Goal: Check status: Check status

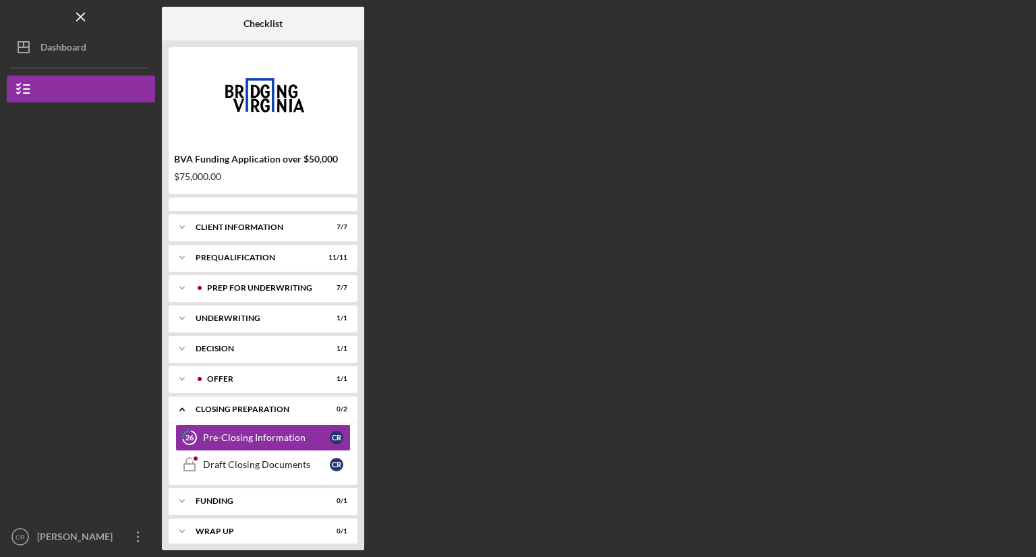
scroll to position [8, 0]
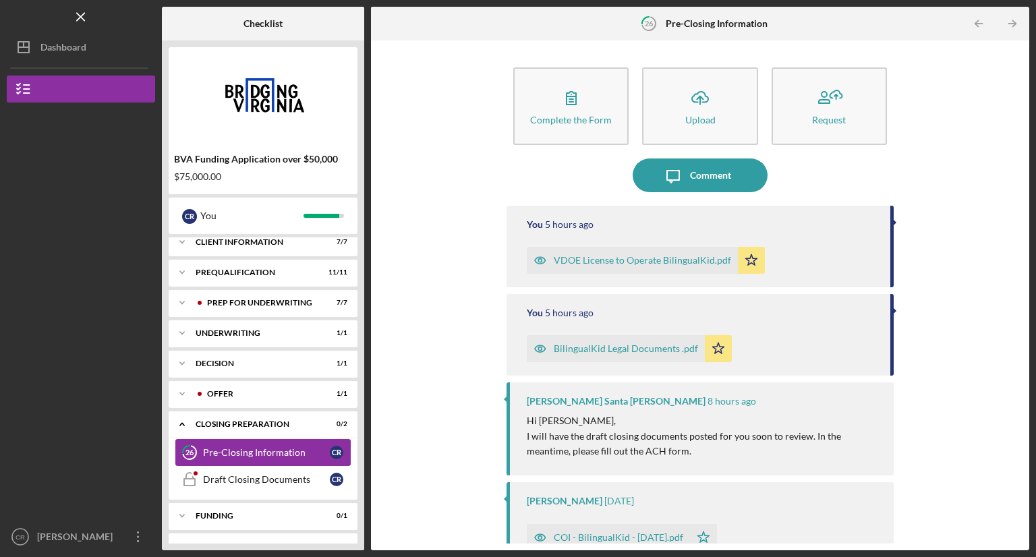
click at [278, 459] on link "26 Pre-Closing Information C R" at bounding box center [262, 452] width 175 height 27
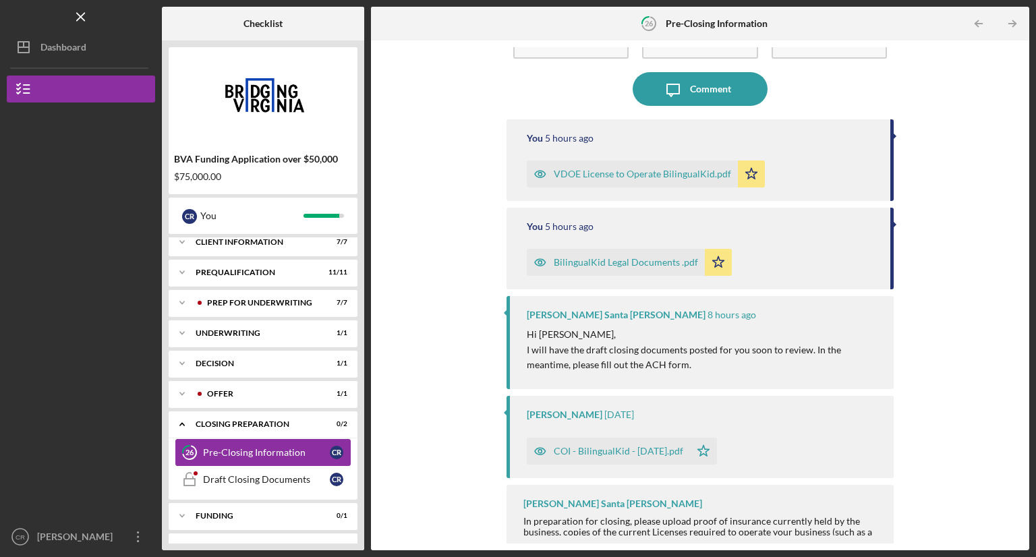
scroll to position [94, 0]
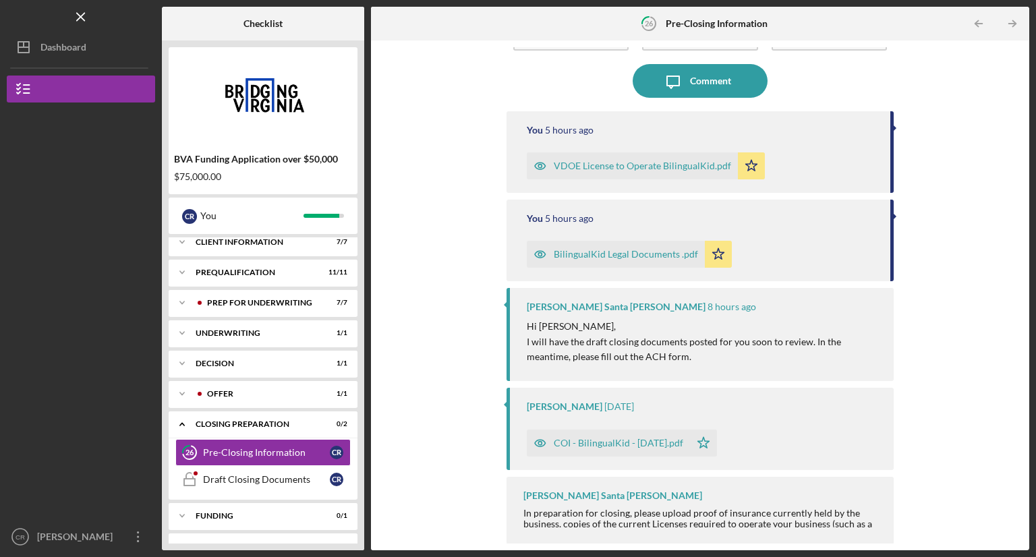
click at [629, 445] on div "COI - BilingualKid - [DATE].pdf" at bounding box center [619, 443] width 130 height 11
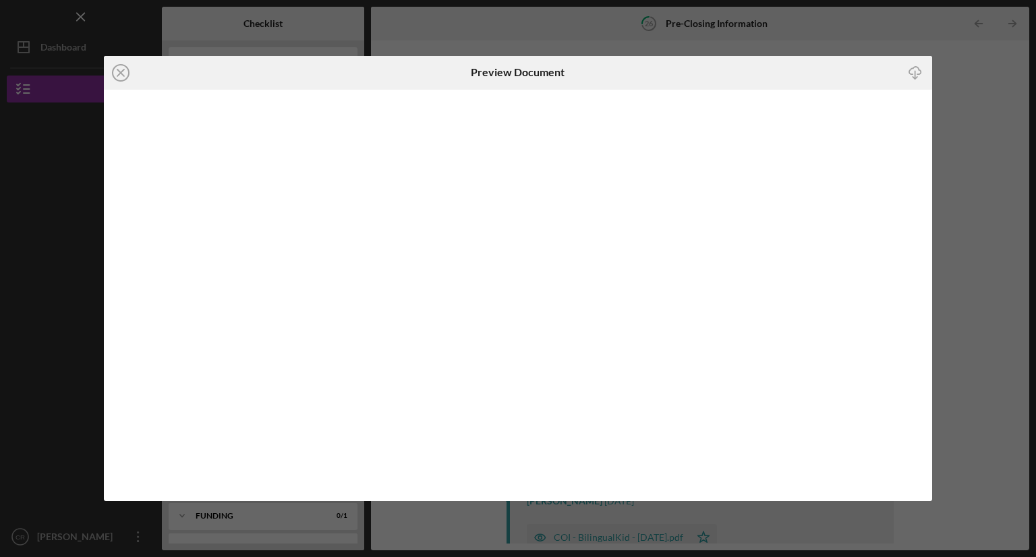
scroll to position [7, 0]
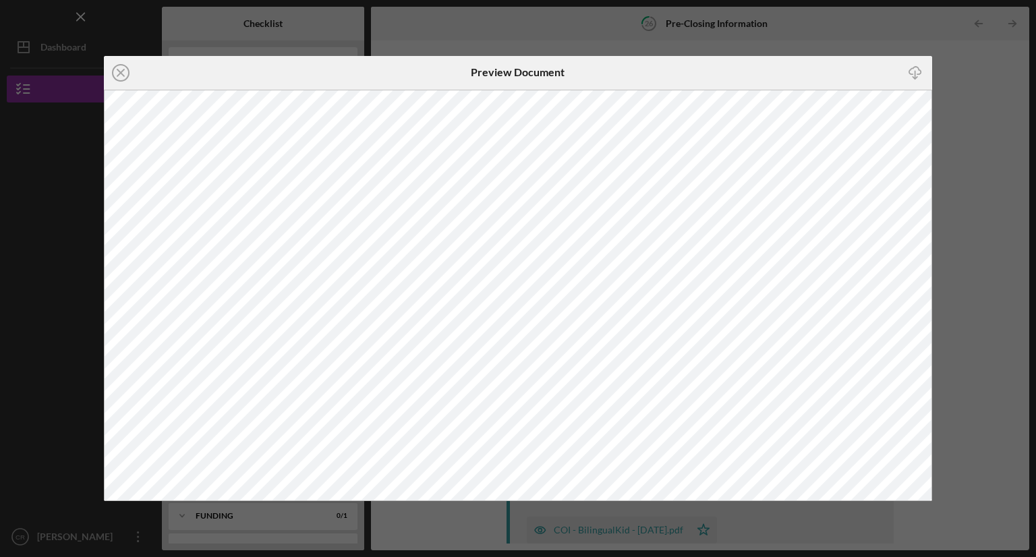
click at [975, 137] on div "Icon/Close Preview Document Icon/Download" at bounding box center [518, 278] width 1036 height 557
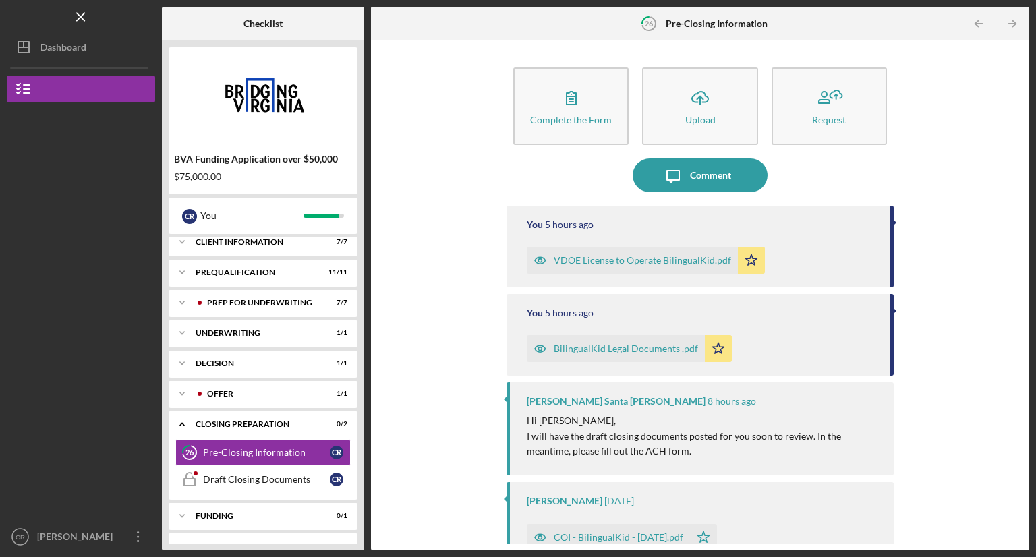
scroll to position [94, 0]
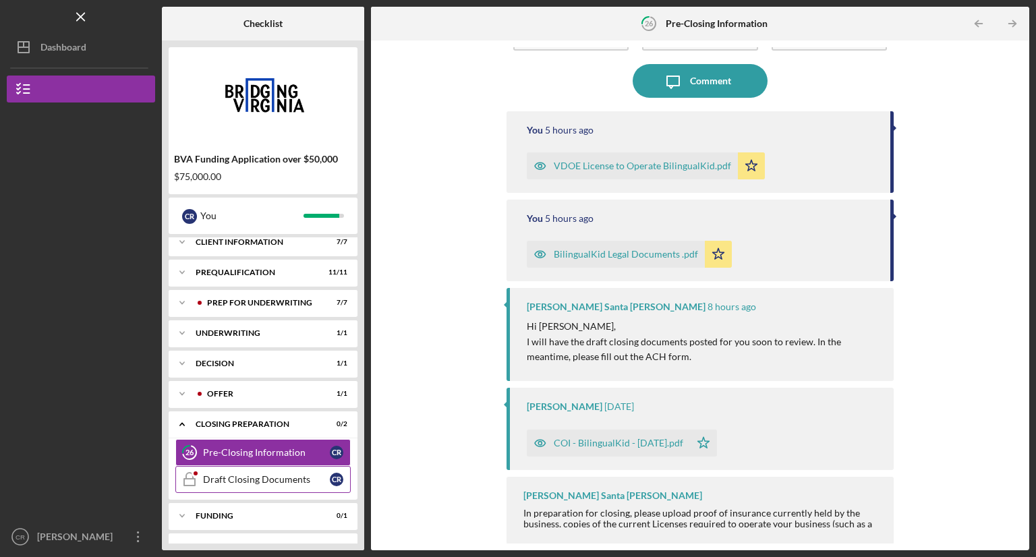
click at [272, 491] on link "Draft Closing Documents Draft Closing Documents C R" at bounding box center [262, 479] width 175 height 27
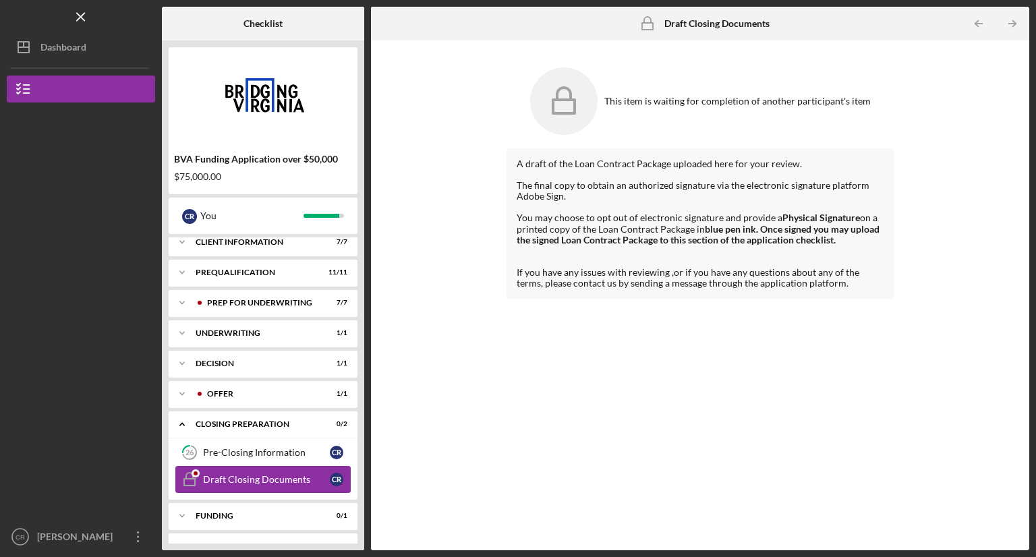
scroll to position [31, 0]
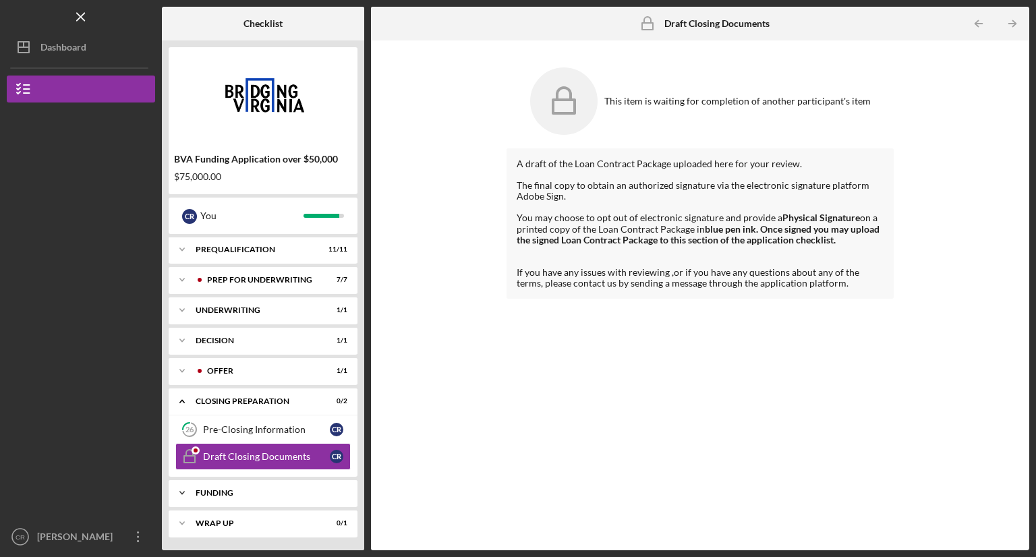
click at [268, 497] on div "Icon/Expander Funding 0 / 1" at bounding box center [263, 493] width 189 height 27
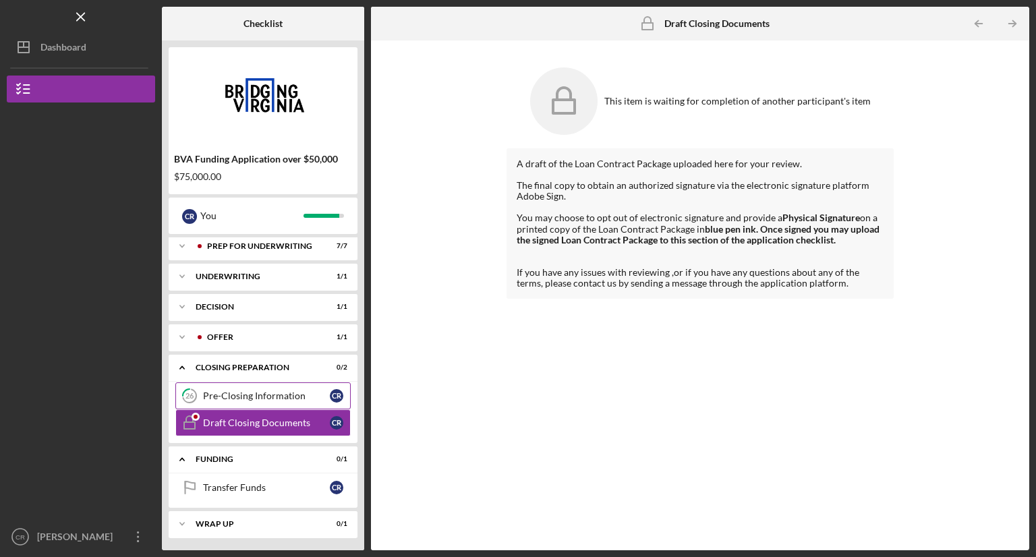
click at [268, 395] on div "Pre-Closing Information" at bounding box center [266, 396] width 127 height 11
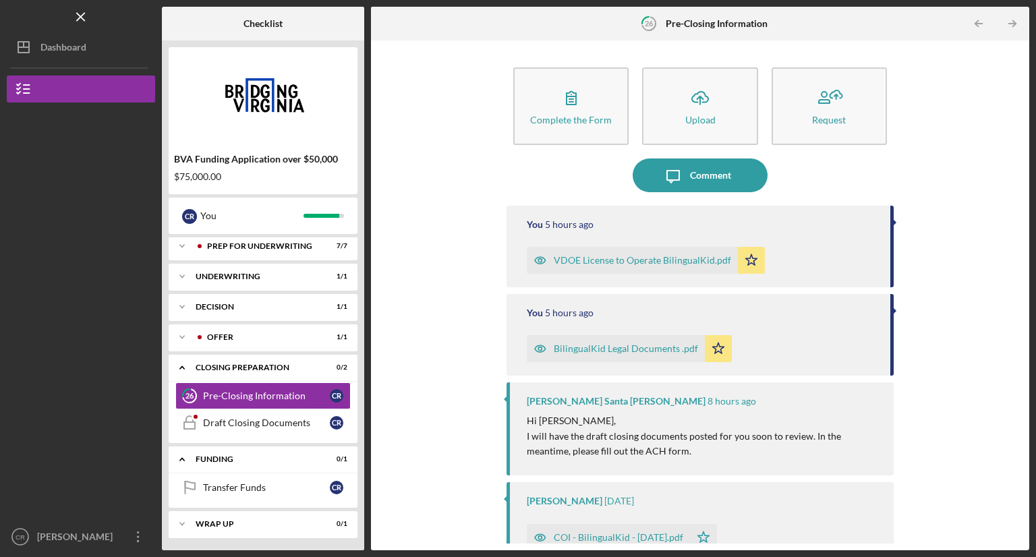
click at [468, 222] on div "Complete the Form Form Icon/Upload Upload Request Icon/Message Comment You 5 ho…" at bounding box center [700, 295] width 645 height 497
click at [835, 106] on icon "button" at bounding box center [829, 98] width 34 height 34
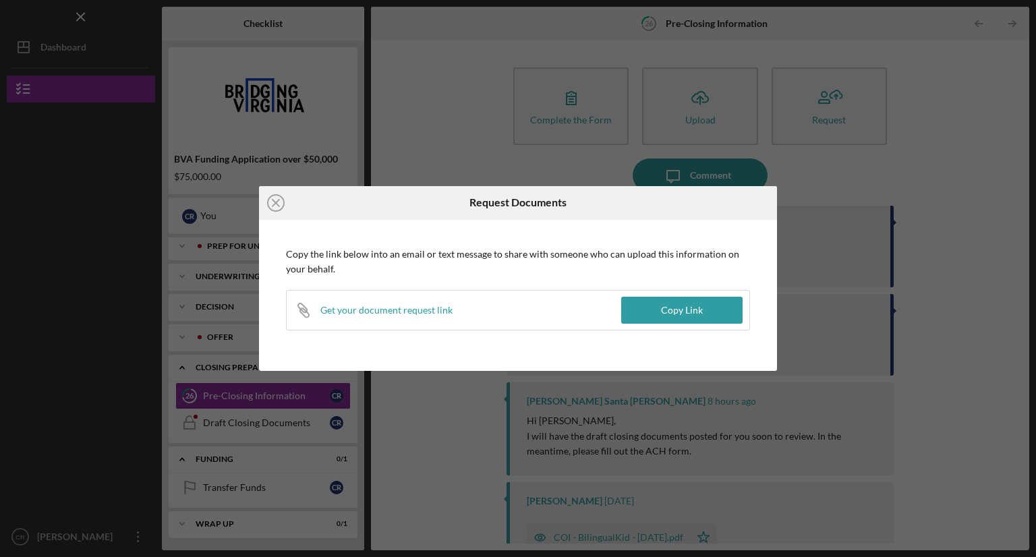
click at [410, 315] on div "Get your document request link" at bounding box center [387, 310] width 132 height 11
click at [277, 200] on line at bounding box center [276, 203] width 7 height 7
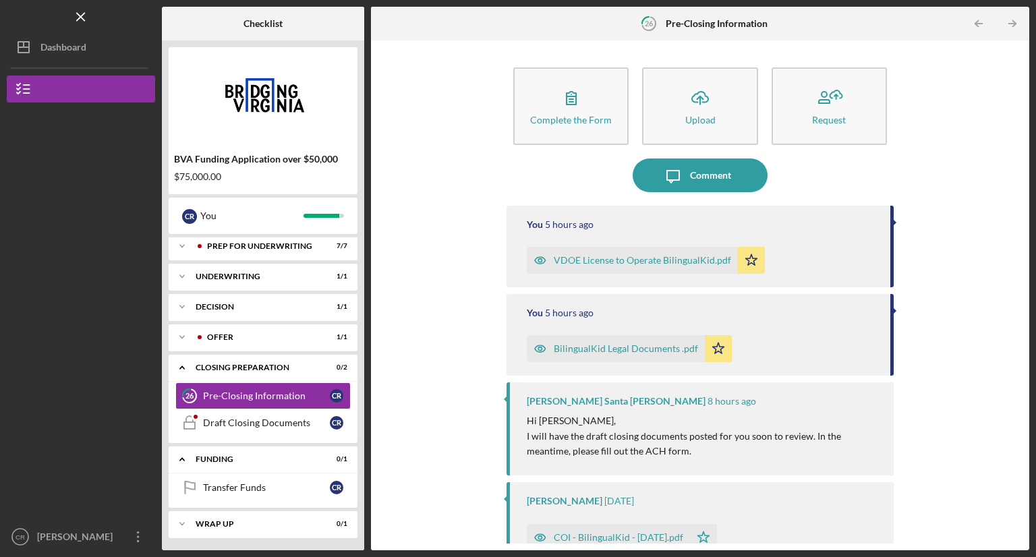
click at [434, 144] on div "Complete the Form Form Icon/Upload Upload Request Icon/Message Comment You 5 ho…" at bounding box center [700, 295] width 645 height 497
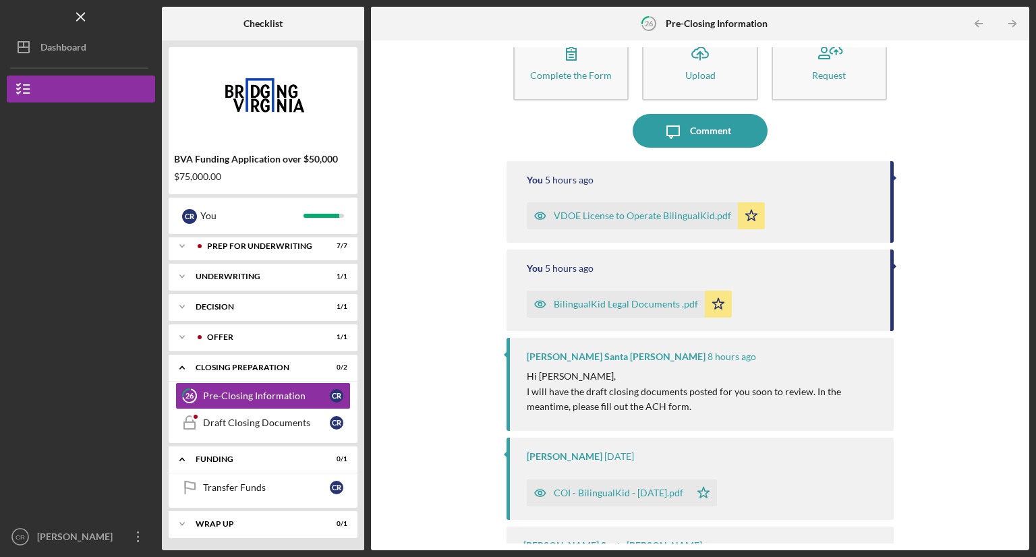
scroll to position [47, 0]
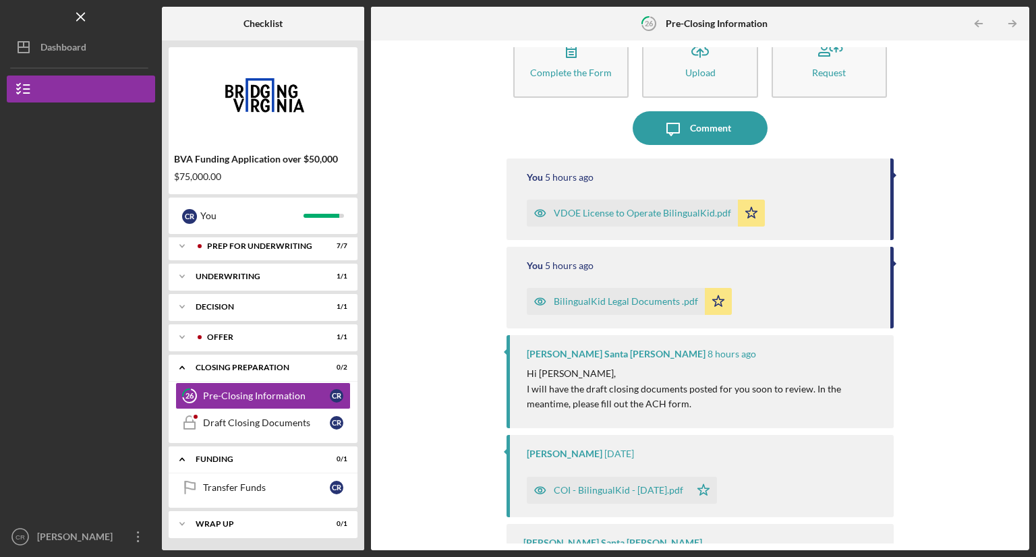
click at [781, 445] on div "[PERSON_NAME] [DATE] COI - BilingualKid - [DATE].pdf Icon/Star" at bounding box center [700, 476] width 387 height 82
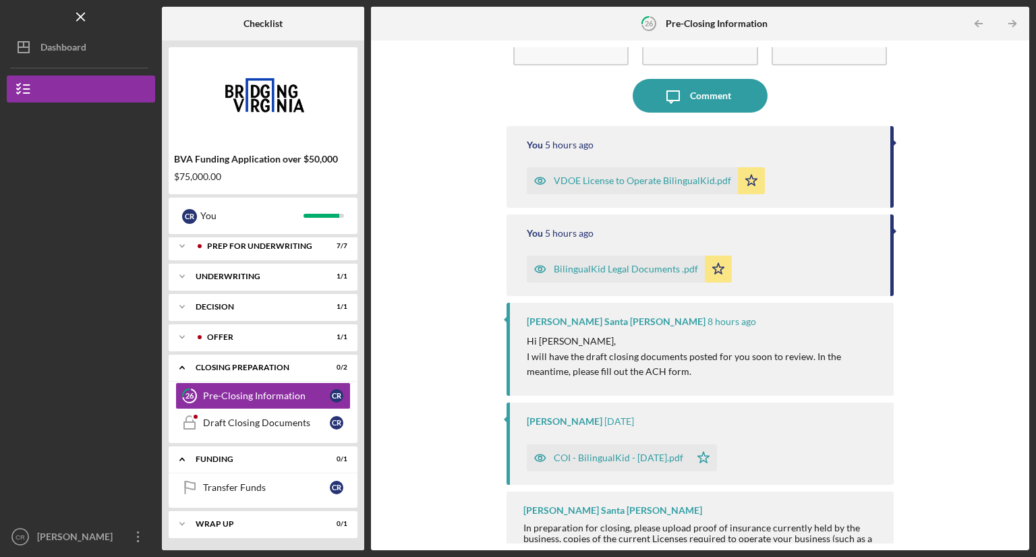
scroll to position [94, 0]
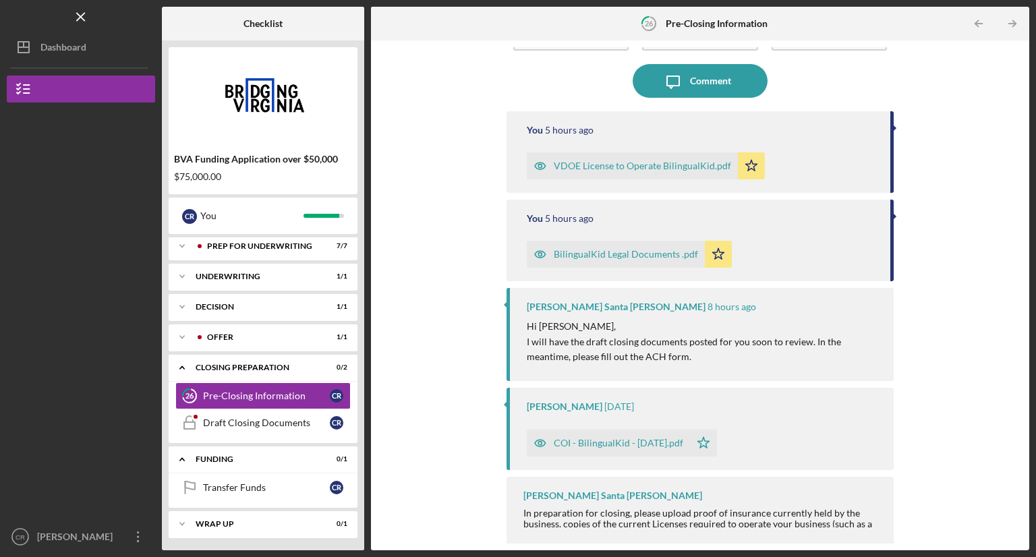
click at [669, 360] on p "I will have the draft closing documents posted for you soon to review. In the m…" at bounding box center [704, 350] width 354 height 30
click at [736, 343] on p "I will have the draft closing documents posted for you soon to review. In the m…" at bounding box center [704, 350] width 354 height 30
click at [769, 423] on div "COI - BilingualKid - [DATE].pdf Icon/Star" at bounding box center [704, 440] width 354 height 34
click at [336, 396] on div "C R" at bounding box center [336, 395] width 13 height 13
click at [548, 448] on icon "button" at bounding box center [540, 443] width 27 height 27
